Goal: Information Seeking & Learning: Learn about a topic

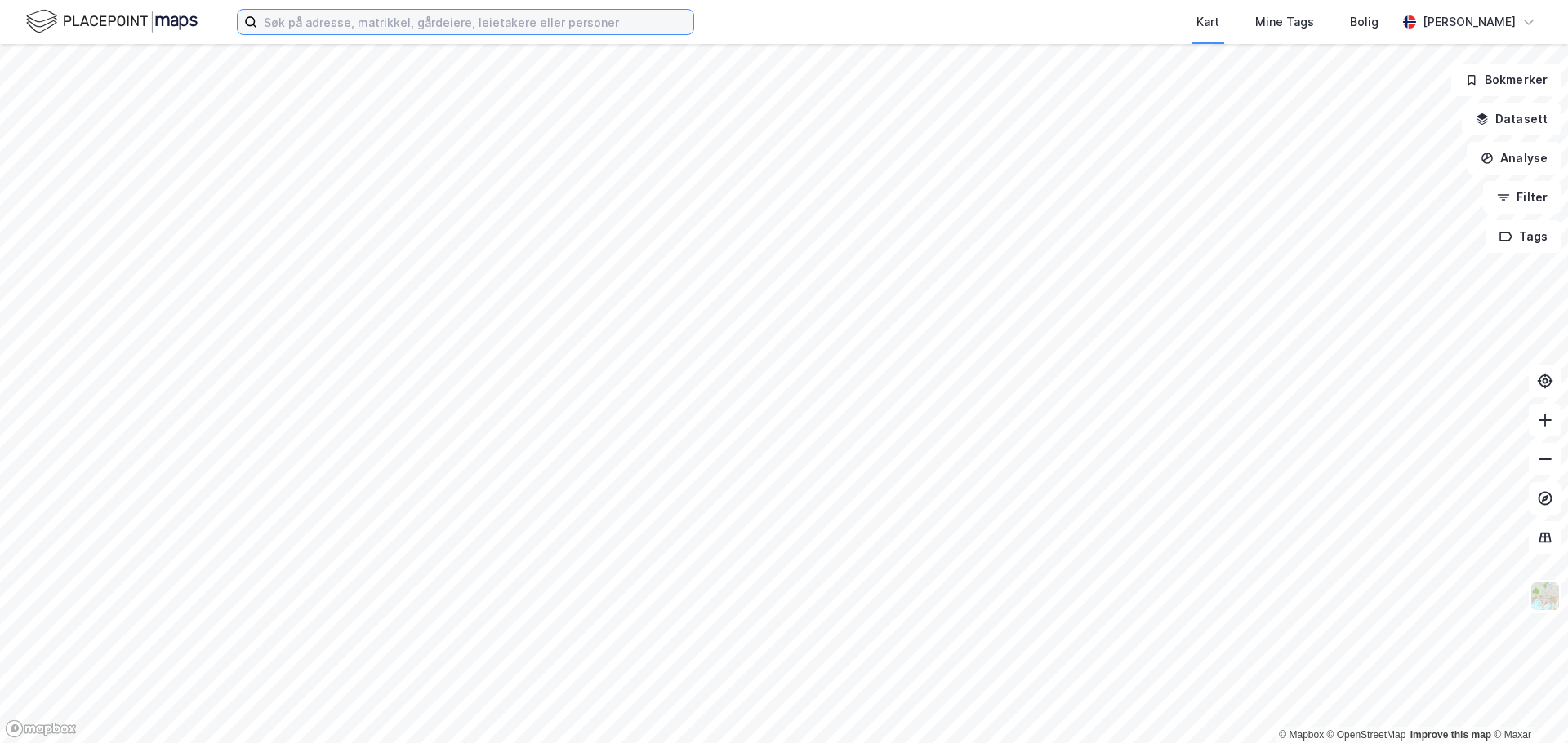
click at [477, 17] on input at bounding box center [475, 22] width 436 height 24
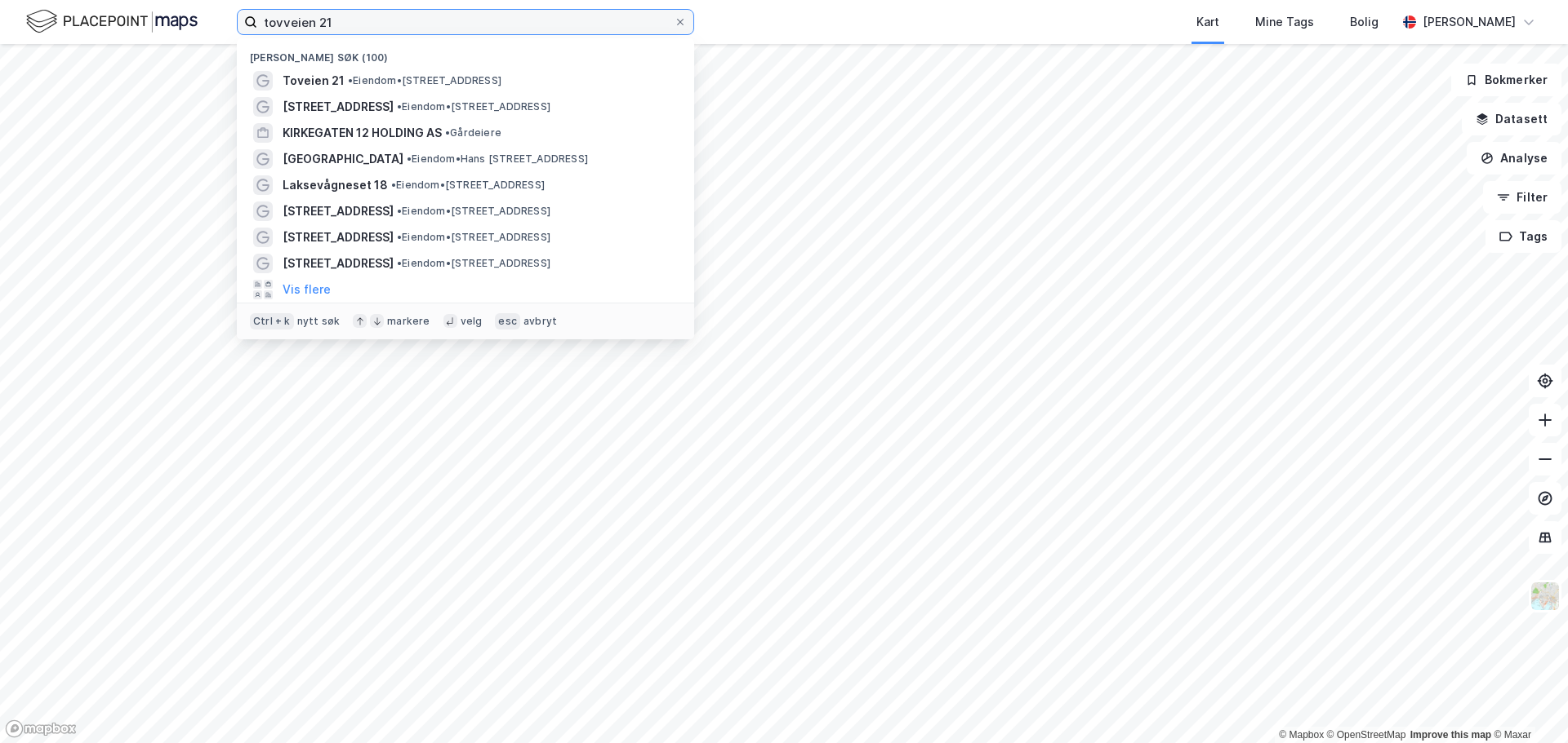
type input "tovveien 21"
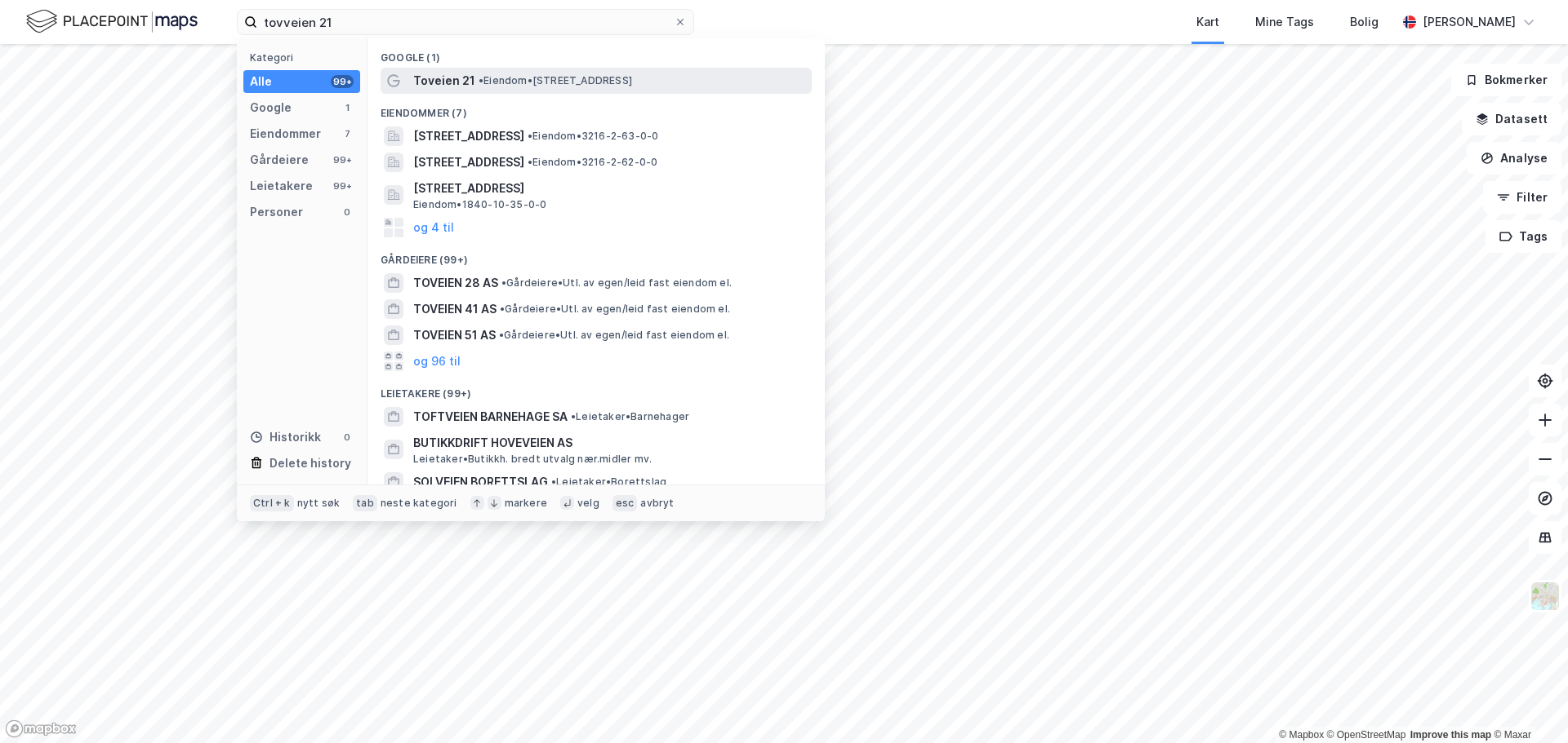
click at [496, 78] on span "• Eiendom • [STREET_ADDRESS]" at bounding box center [555, 81] width 154 height 13
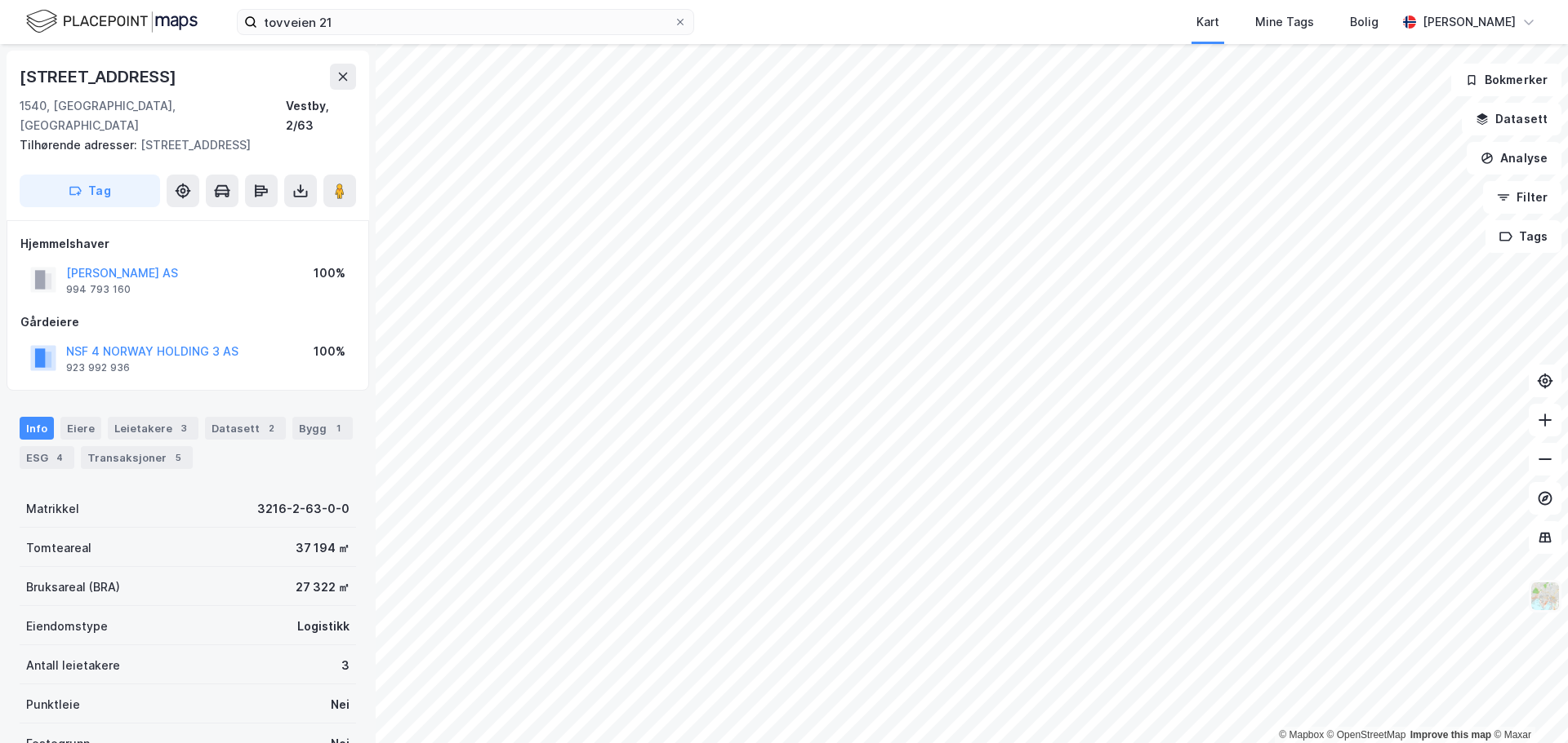
click at [1547, 607] on img at bounding box center [1544, 596] width 31 height 31
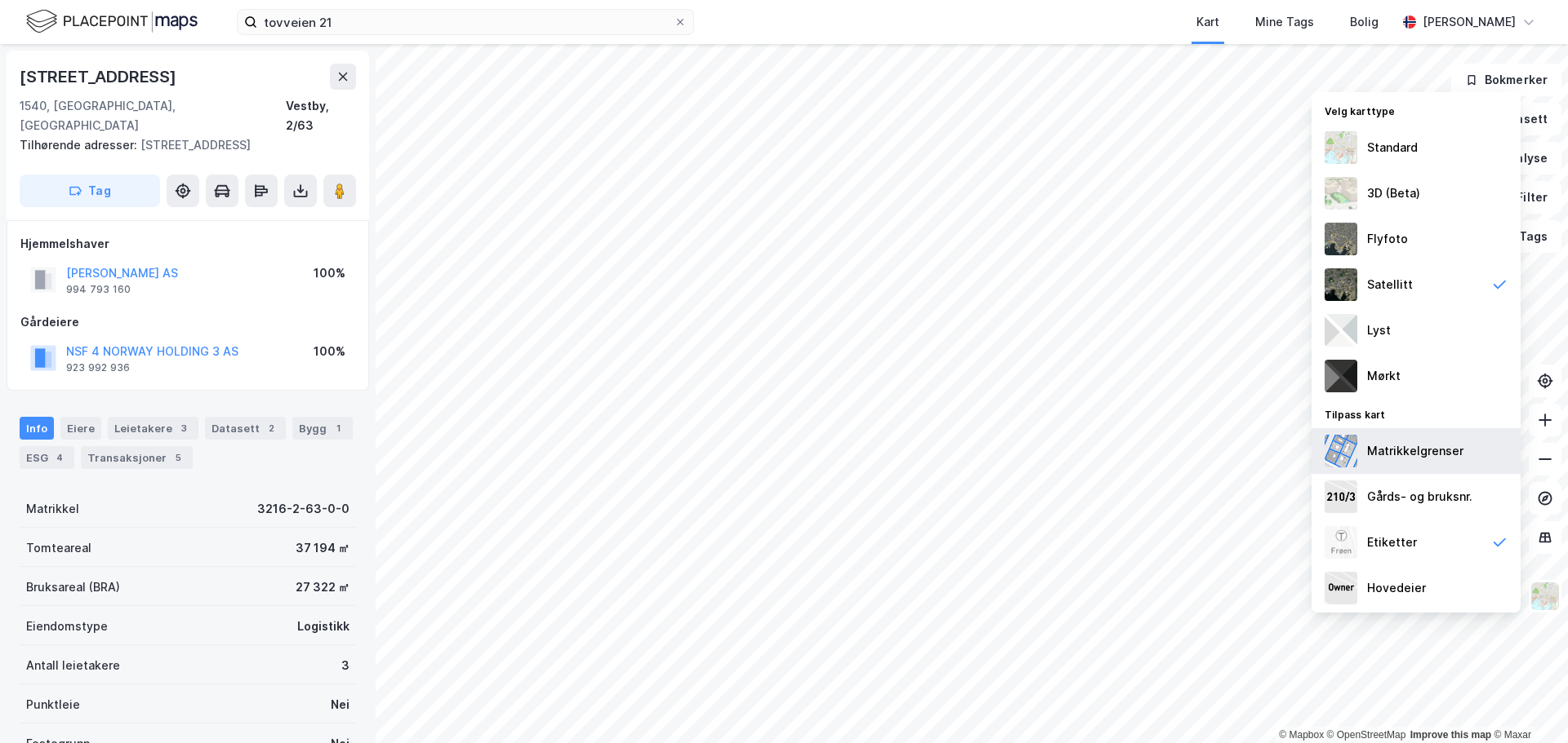
click at [1427, 455] on div "Matrikkelgrenser" at bounding box center [1414, 451] width 96 height 20
click at [1549, 599] on img at bounding box center [1544, 596] width 31 height 31
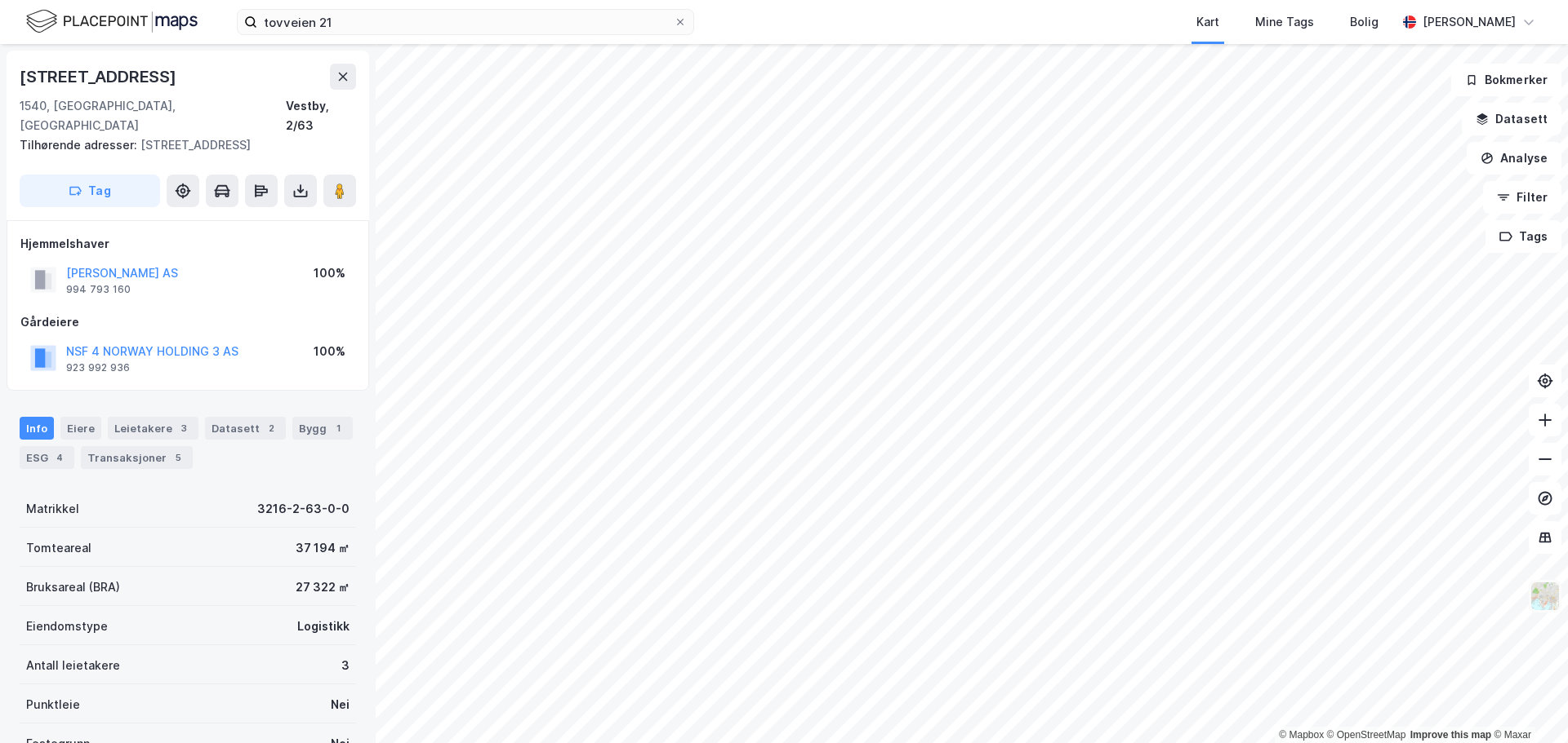
click at [1547, 601] on img at bounding box center [1544, 596] width 31 height 31
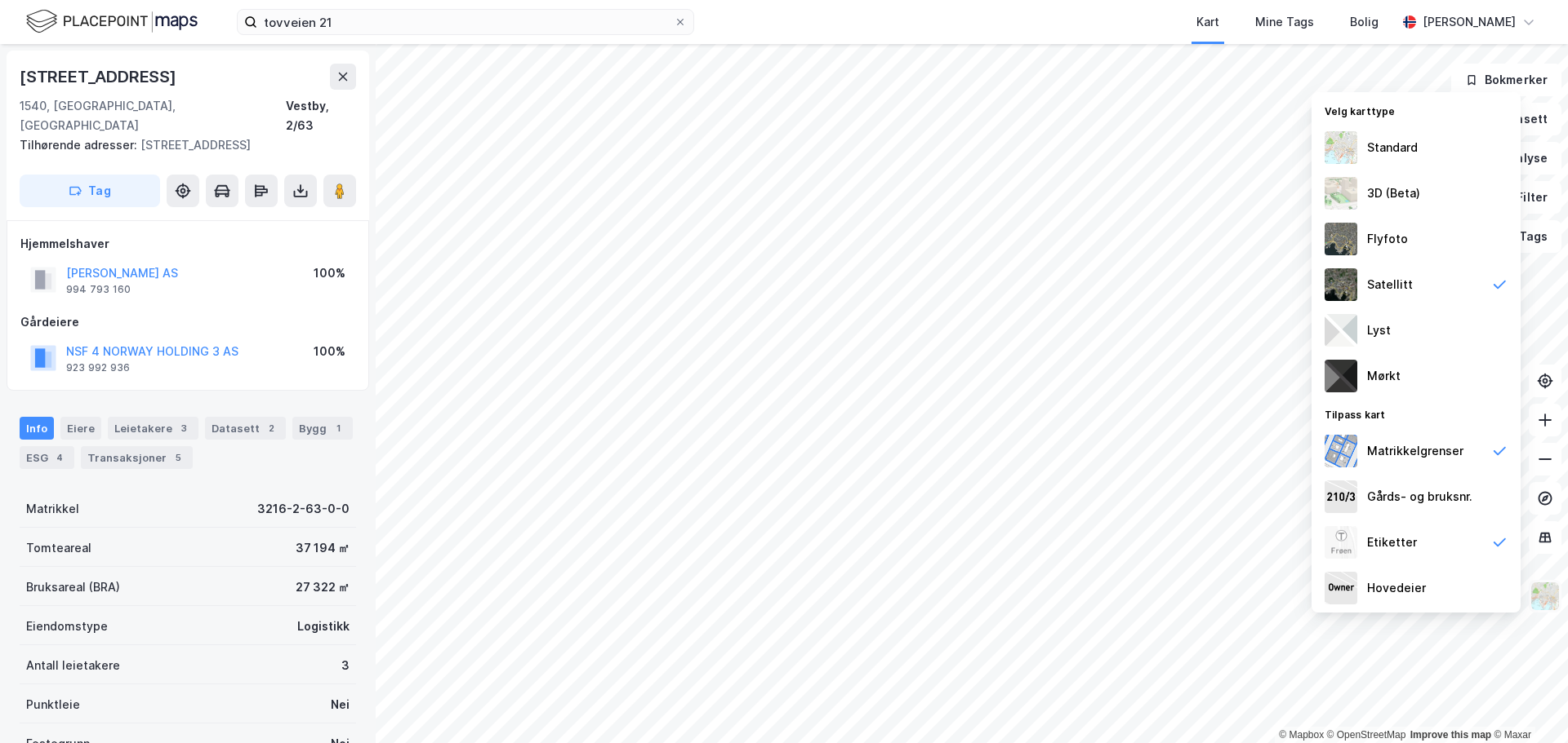
click at [1556, 596] on img at bounding box center [1544, 596] width 31 height 31
